Goal: Check status: Check status

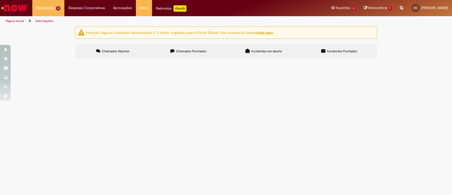
click at [121, 50] on span "Chamados Abertos" at bounding box center [116, 51] width 28 height 4
click at [179, 54] on label "Chamados Fechados" at bounding box center [189, 51] width 76 height 14
click at [0, 0] on input "Pesquisar" at bounding box center [0, 0] width 0 height 0
click at [0, 0] on button "Pesquisar" at bounding box center [0, 0] width 0 height 0
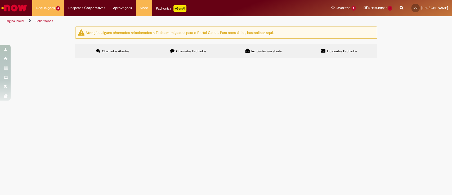
click at [106, 58] on label "Chamados Abertos" at bounding box center [113, 51] width 76 height 14
click at [172, 44] on div "Chamados Abertos Chamados Fechados Incidentes em aberto Incidentes Fechados Ite…" at bounding box center [226, 44] width 302 height 0
click at [173, 54] on label "Chamados Fechados" at bounding box center [189, 51] width 76 height 14
click at [176, 44] on div "Chamados Abertos Chamados Fechados Incidentes em aberto Incidentes Fechados Ite…" at bounding box center [226, 44] width 302 height 0
click at [176, 56] on label "Chamados Fechados" at bounding box center [189, 51] width 76 height 14
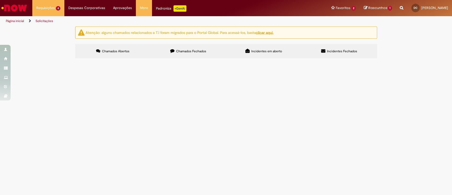
scroll to position [35, 0]
click at [0, 0] on img at bounding box center [0, 0] width 0 height 0
click at [0, 0] on link at bounding box center [0, 0] width 0 height 0
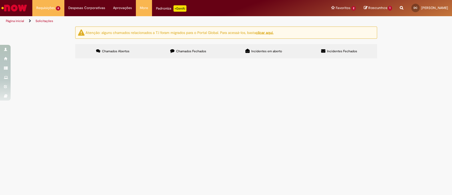
click at [0, 0] on link at bounding box center [0, 0] width 0 height 0
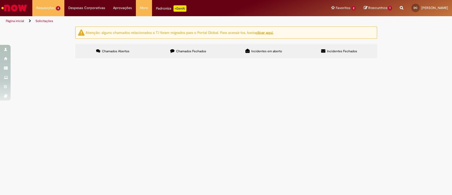
scroll to position [176, 0]
click at [0, 0] on span "R13239598" at bounding box center [0, 0] width 0 height 0
click at [190, 52] on span "Chamados Fechados" at bounding box center [191, 51] width 30 height 4
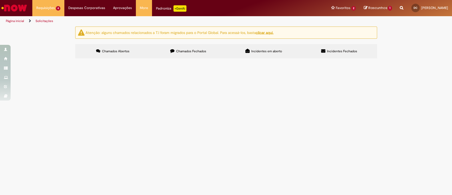
click at [0, 0] on link at bounding box center [0, 0] width 0 height 0
click at [0, 0] on icon at bounding box center [0, 0] width 0 height 0
click at [0, 0] on link at bounding box center [0, 0] width 0 height 0
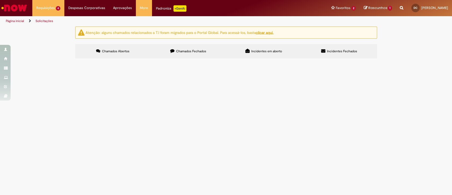
scroll to position [208, 0]
click at [0, 0] on link at bounding box center [0, 0] width 0 height 0
click at [0, 0] on icon at bounding box center [0, 0] width 0 height 0
